Goal: Task Accomplishment & Management: Manage account settings

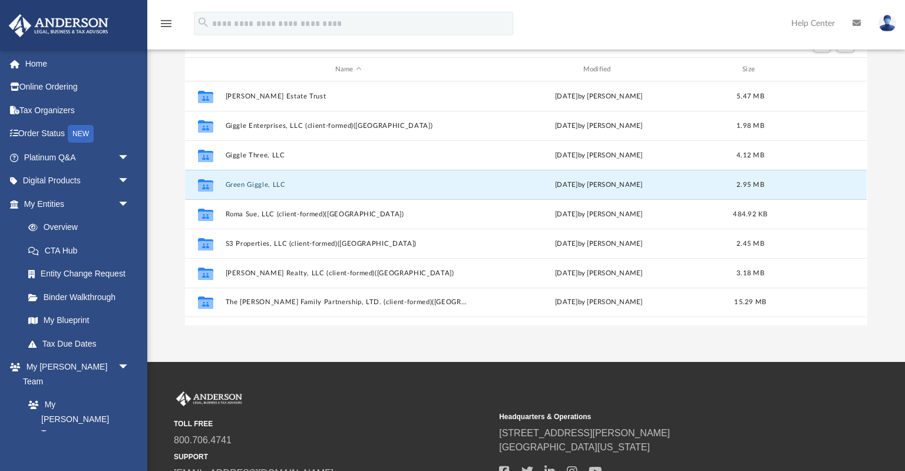
scroll to position [268, 681]
click at [314, 186] on button "Green Giggle, LLC" at bounding box center [349, 185] width 246 height 8
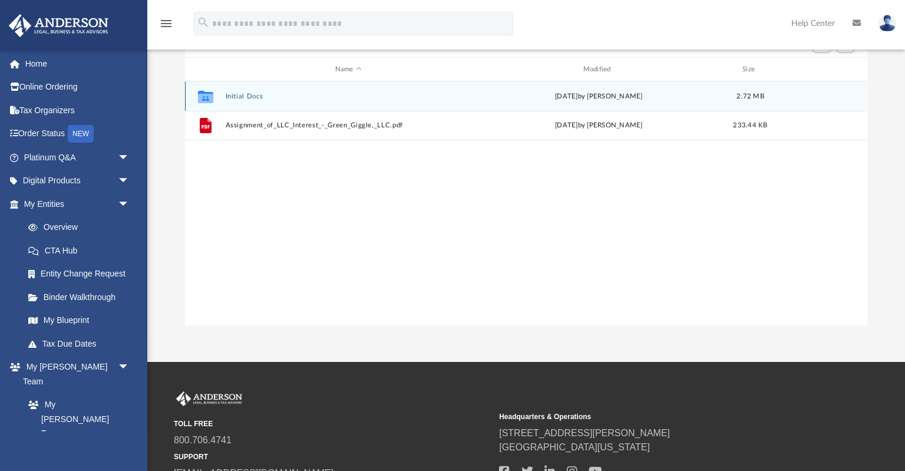
click at [250, 97] on button "Initial Docs" at bounding box center [349, 97] width 246 height 8
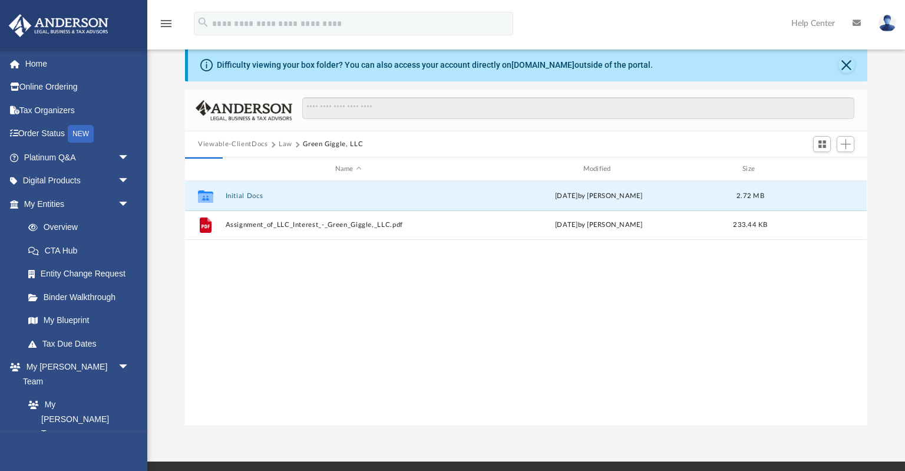
scroll to position [0, 0]
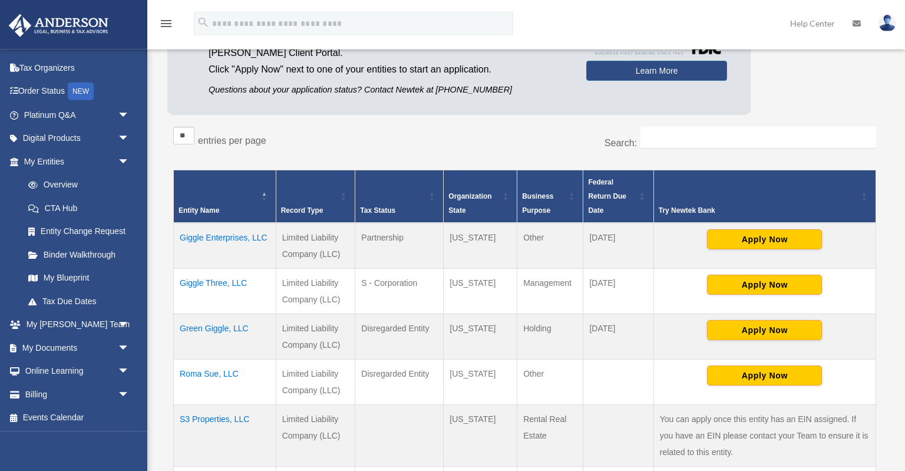
scroll to position [186, 0]
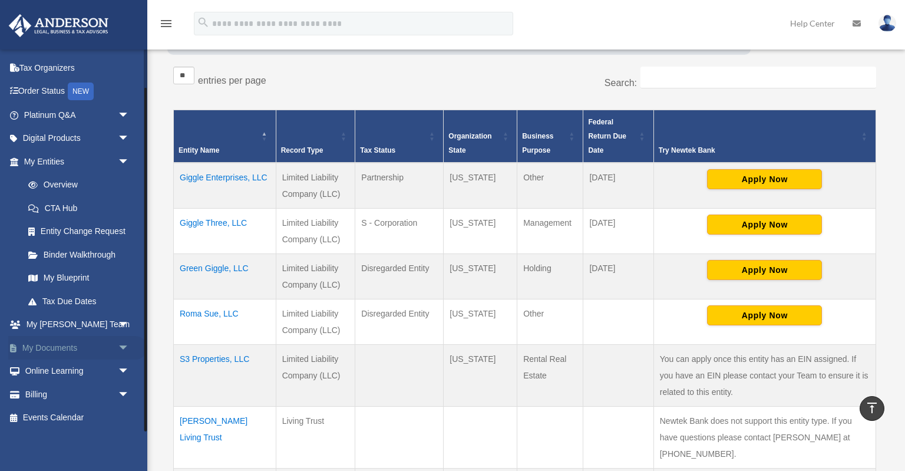
click at [124, 345] on span "arrow_drop_down" at bounding box center [130, 348] width 24 height 24
click at [49, 371] on link "Box" at bounding box center [81, 371] width 131 height 24
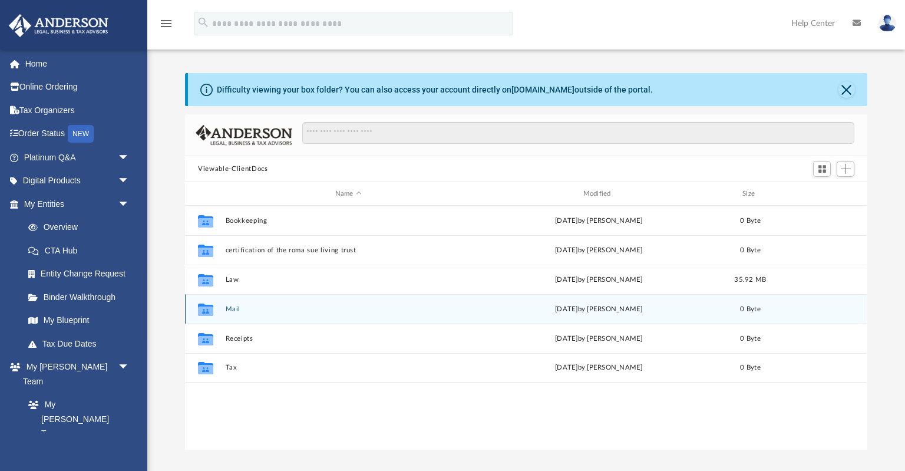
scroll to position [268, 681]
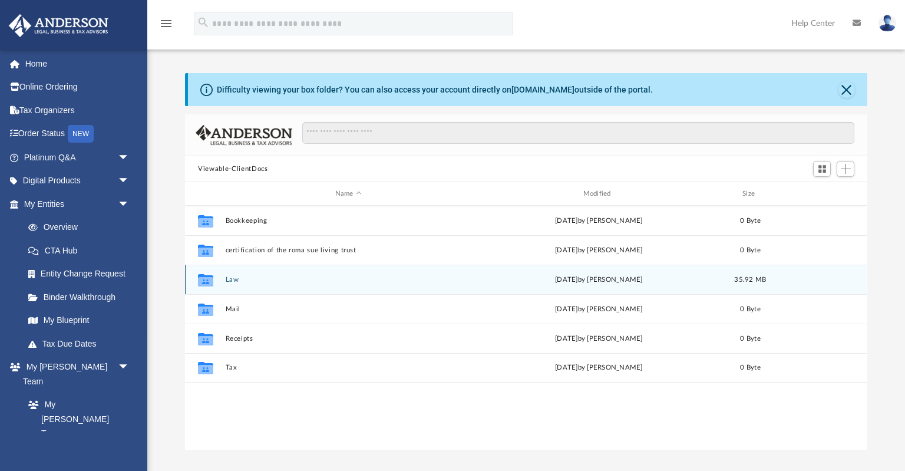
click at [234, 281] on button "Law" at bounding box center [349, 280] width 246 height 8
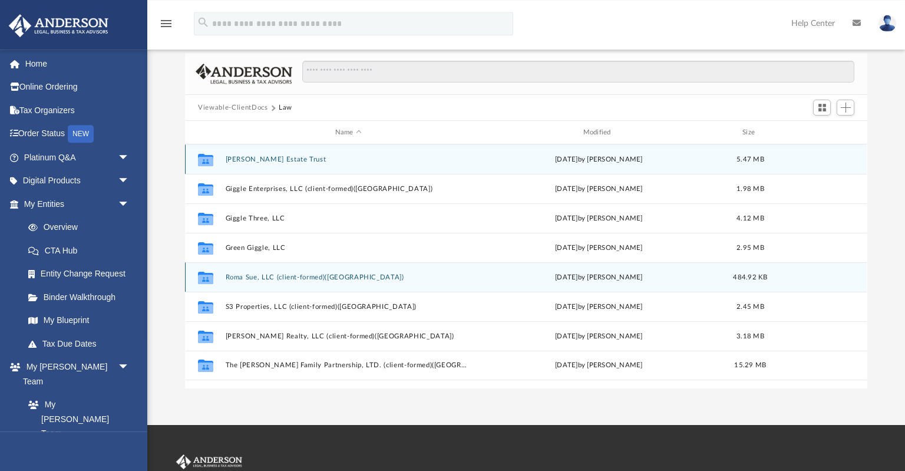
scroll to position [0, 0]
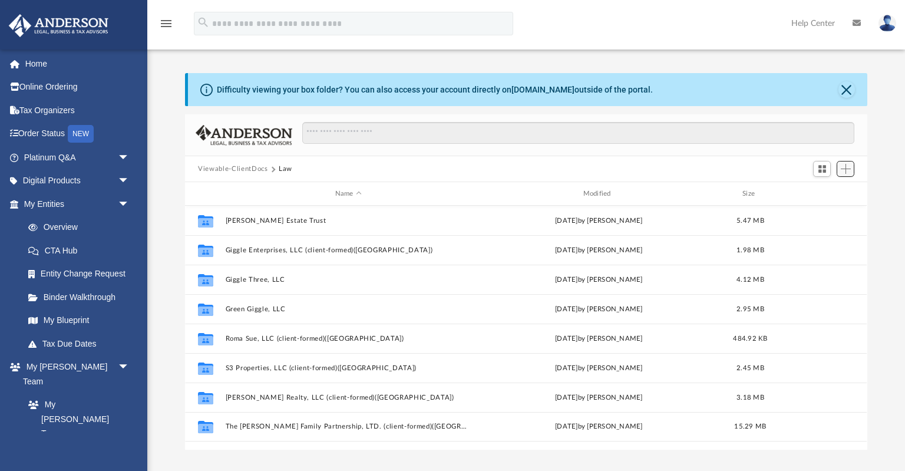
click at [849, 170] on span "Add" at bounding box center [846, 169] width 10 height 10
click at [829, 207] on li "New Folder" at bounding box center [829, 210] width 38 height 12
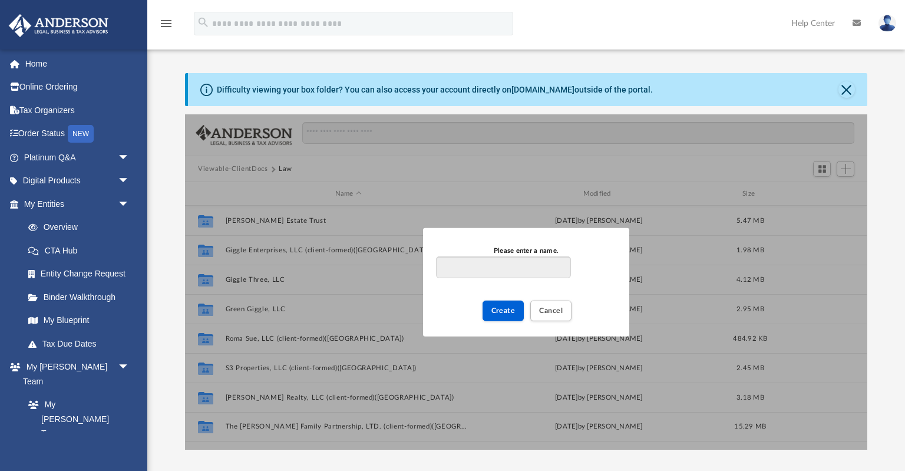
click at [532, 266] on input "Please enter a name." at bounding box center [503, 267] width 135 height 22
type input "**********"
click at [513, 308] on span "Create" at bounding box center [503, 310] width 24 height 7
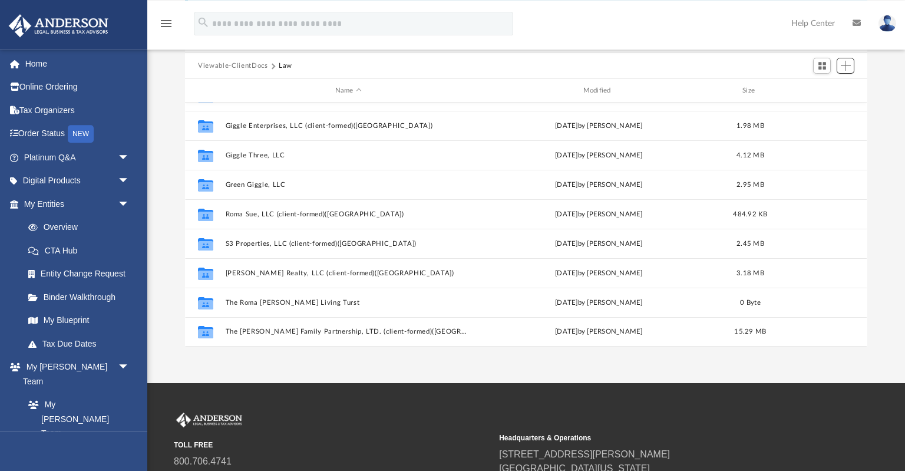
scroll to position [124, 0]
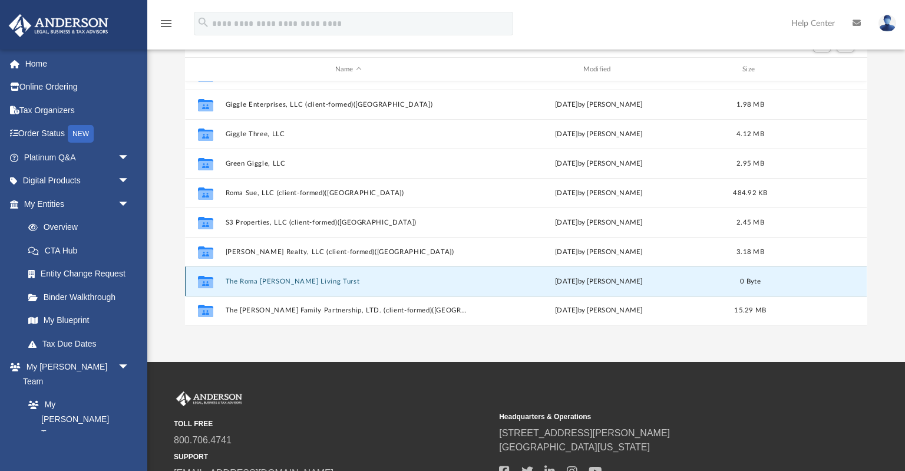
click at [232, 282] on button "The Roma Sue Stephens Living Turst" at bounding box center [349, 282] width 246 height 8
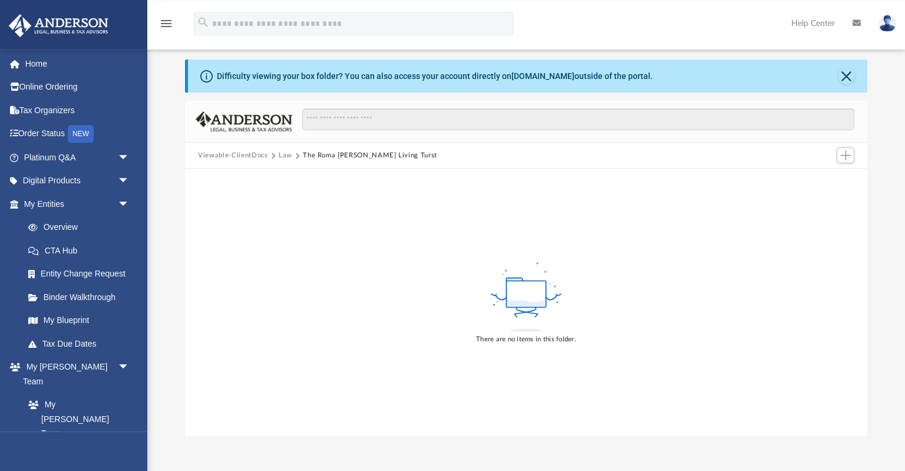
scroll to position [0, 0]
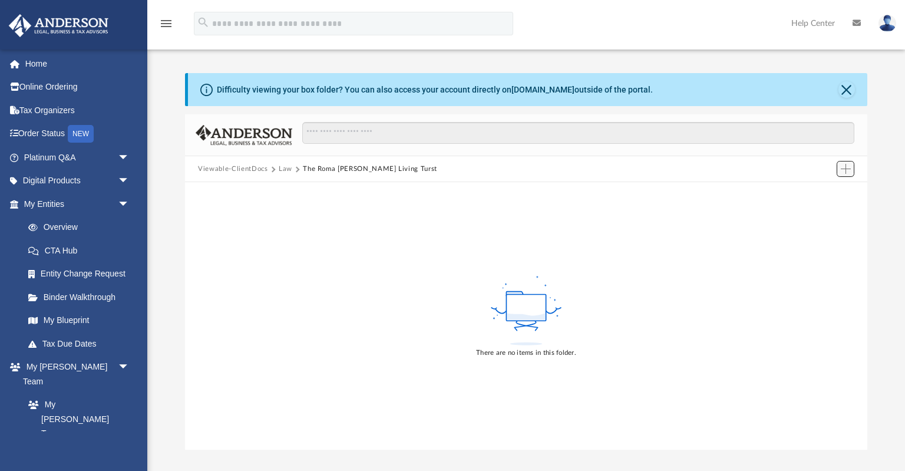
click at [843, 167] on span "Add" at bounding box center [846, 169] width 10 height 10
click at [829, 193] on li "Upload" at bounding box center [829, 192] width 38 height 12
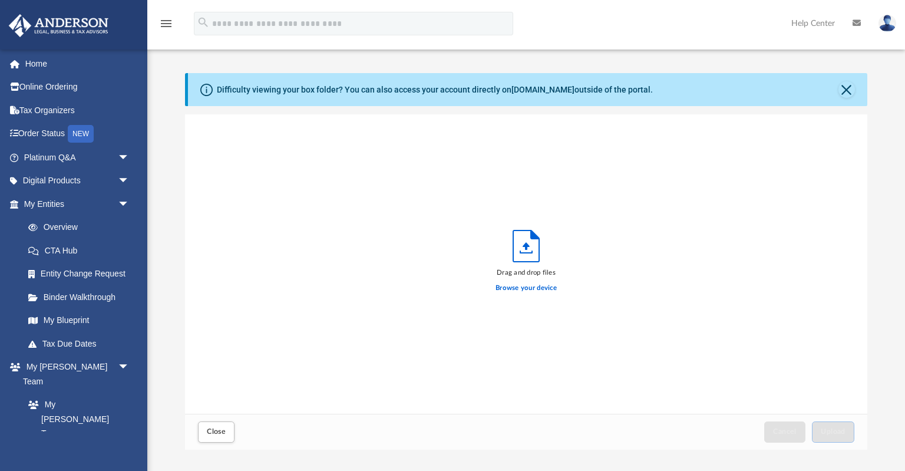
scroll to position [299, 681]
click at [532, 287] on label "Browse your device" at bounding box center [526, 288] width 61 height 11
click at [0, 0] on input "Browse your device" at bounding box center [0, 0] width 0 height 0
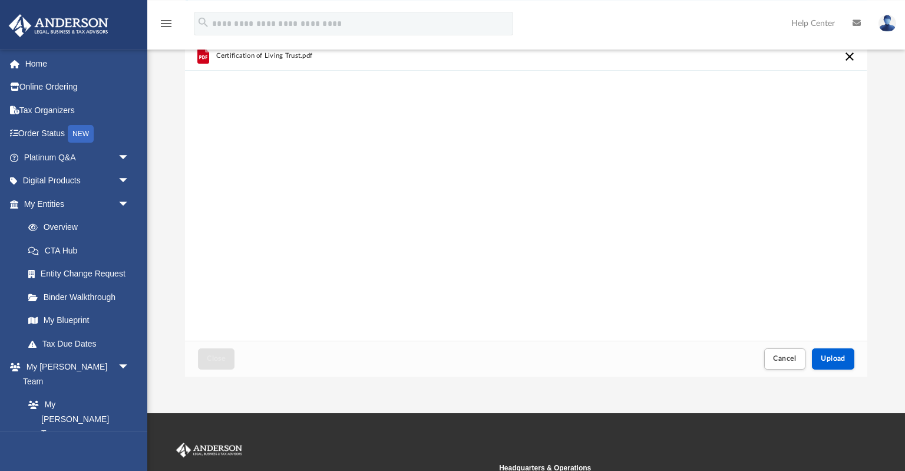
scroll to position [124, 0]
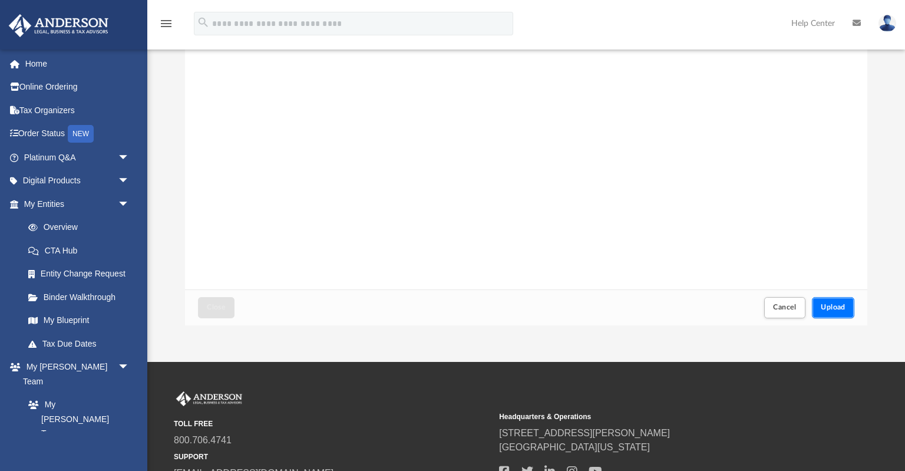
click at [841, 306] on span "Upload" at bounding box center [833, 306] width 25 height 7
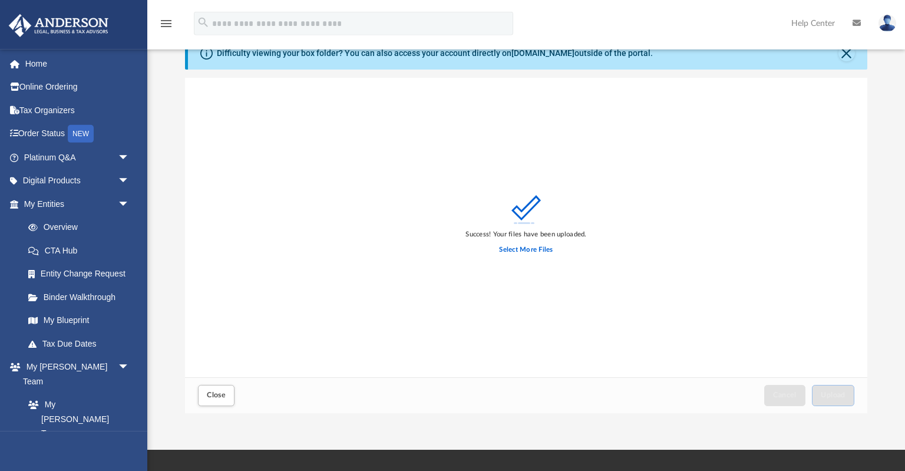
scroll to position [0, 0]
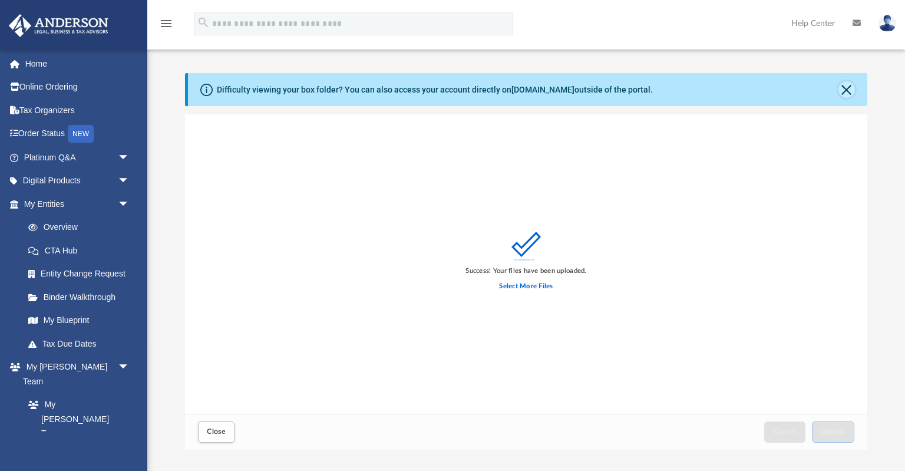
click at [847, 88] on button "Close" at bounding box center [847, 89] width 16 height 16
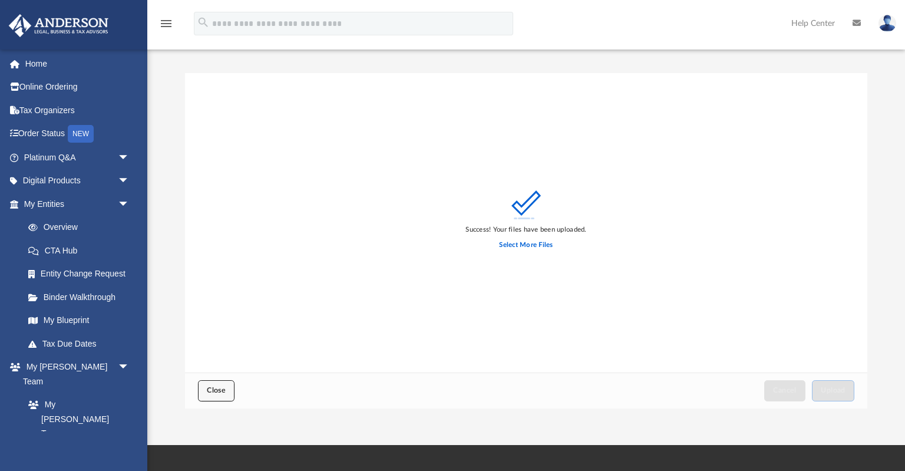
click at [220, 392] on span "Close" at bounding box center [216, 390] width 19 height 7
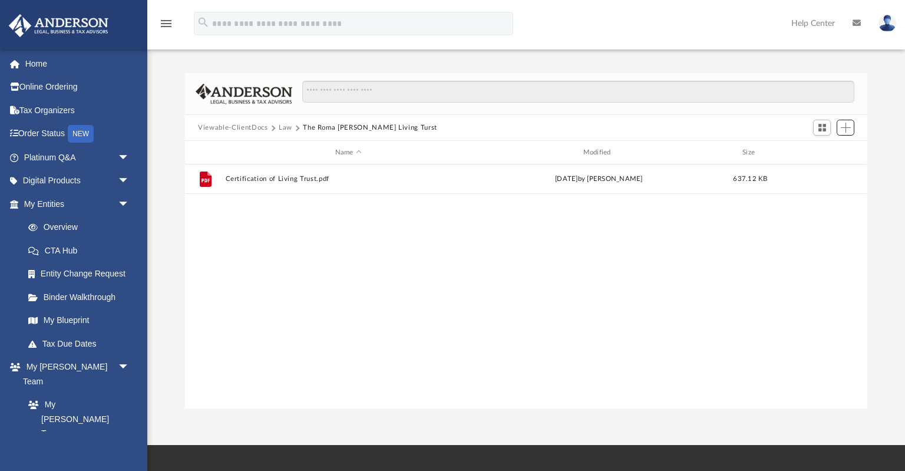
scroll to position [268, 681]
